Goal: Task Accomplishment & Management: Manage account settings

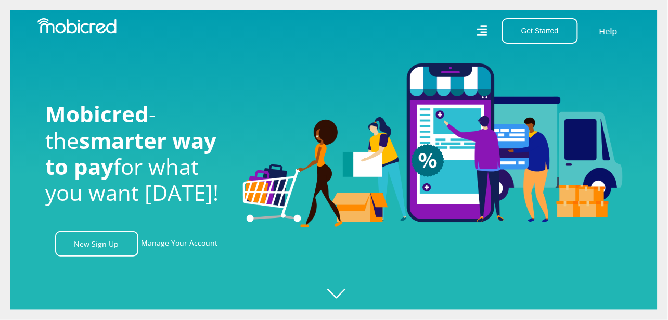
scroll to position [0, 741]
click at [151, 244] on link "Manage Your Account" at bounding box center [179, 243] width 76 height 25
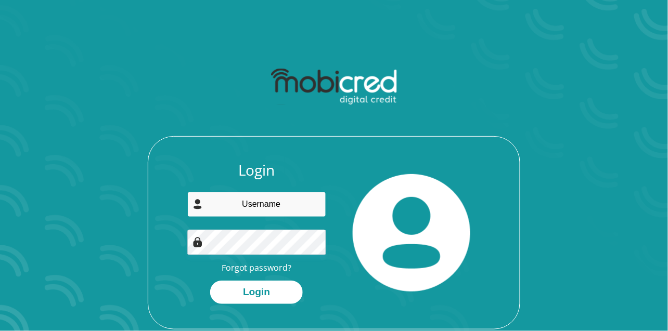
type input "[EMAIL_ADDRESS][DOMAIN_NAME]"
click at [263, 288] on button "Login" at bounding box center [256, 292] width 93 height 23
